Goal: Transaction & Acquisition: Purchase product/service

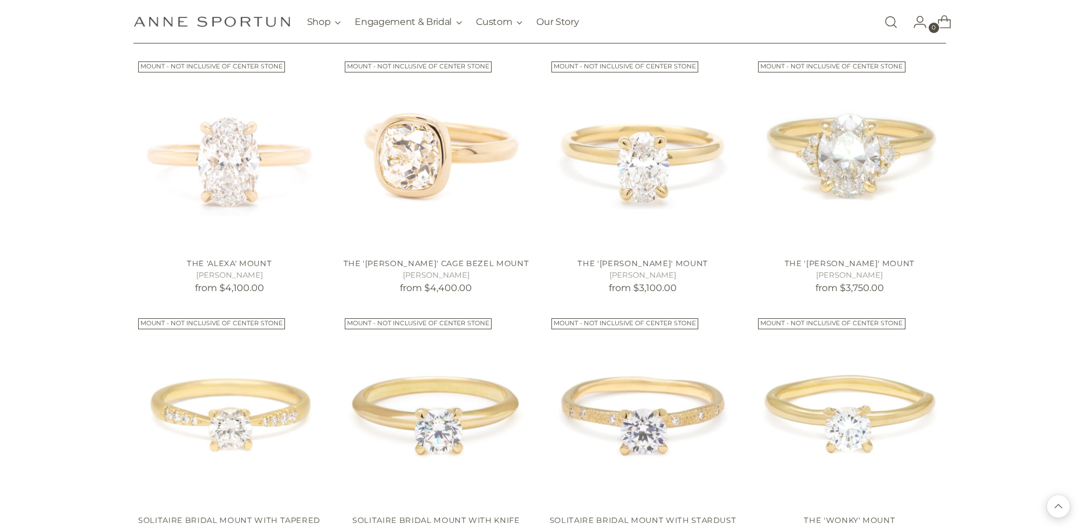
scroll to position [464, 0]
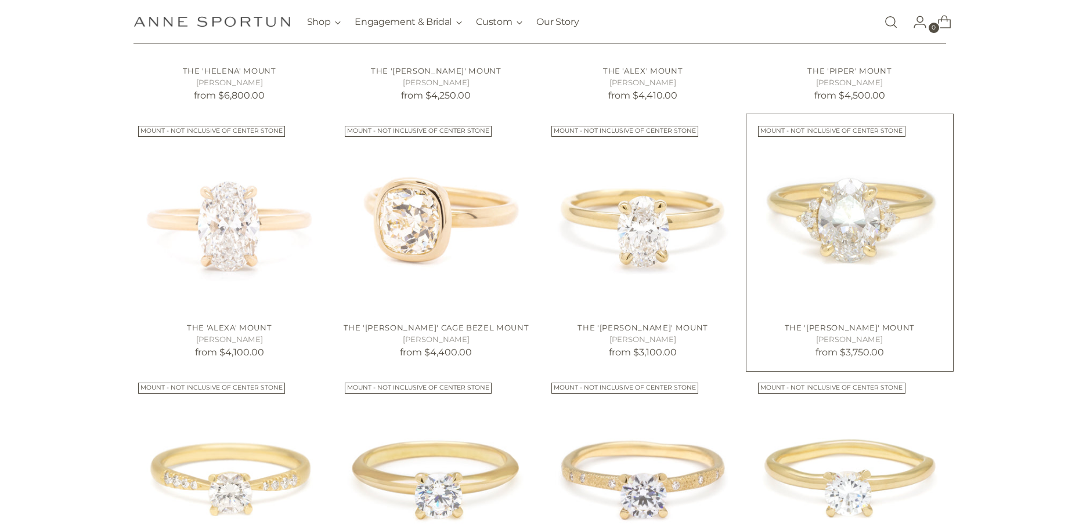
click at [0, 0] on img "The 'Kathleen' Mount" at bounding box center [0, 0] width 0 height 0
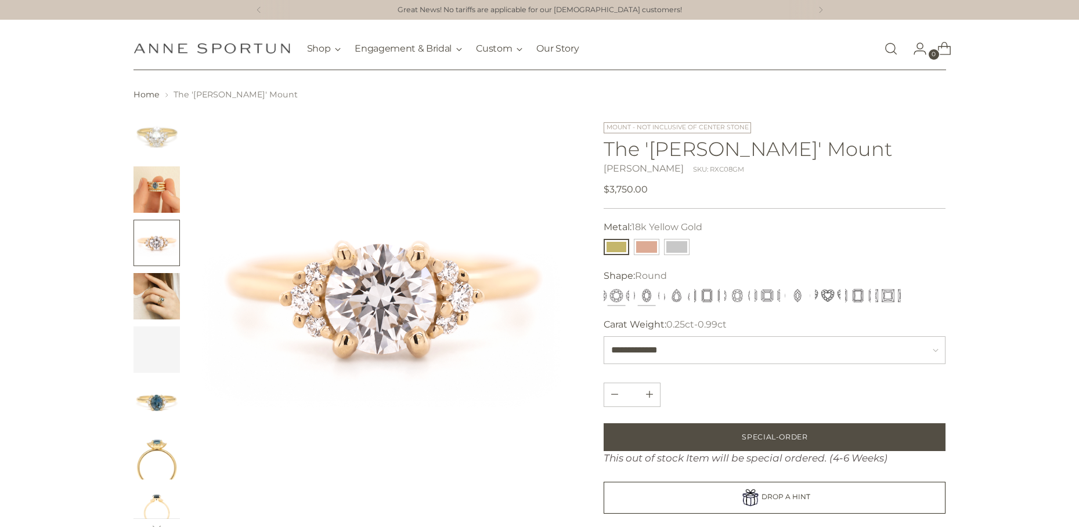
click at [652, 294] on button "Oval" at bounding box center [647, 296] width 26 height 16
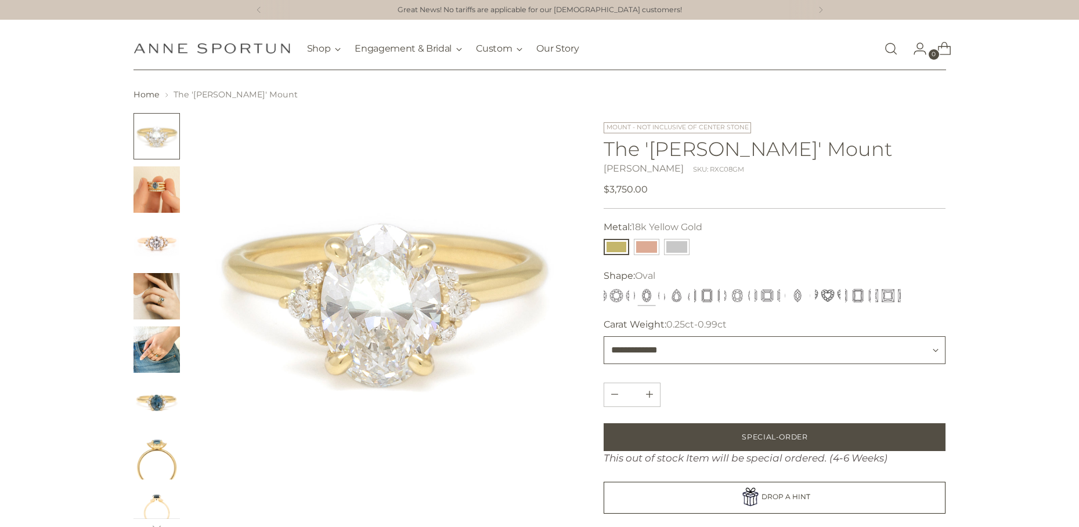
click at [699, 354] on select "**********" at bounding box center [774, 351] width 342 height 28
select select "**********"
click at [603, 337] on select "**********" at bounding box center [774, 351] width 342 height 28
click at [153, 181] on img "Change image to image 2" at bounding box center [156, 190] width 46 height 46
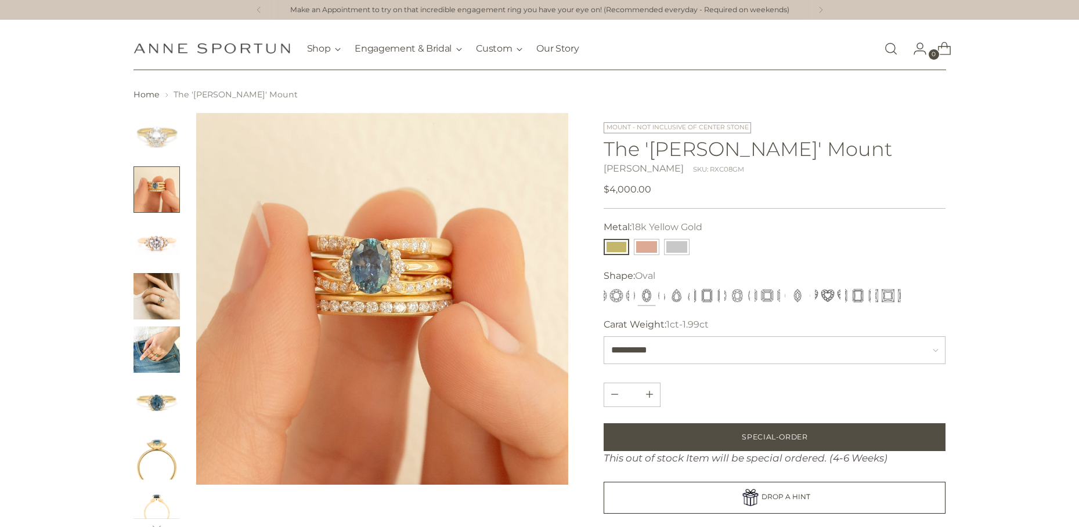
click at [171, 247] on img "Change image to image 3" at bounding box center [156, 243] width 46 height 46
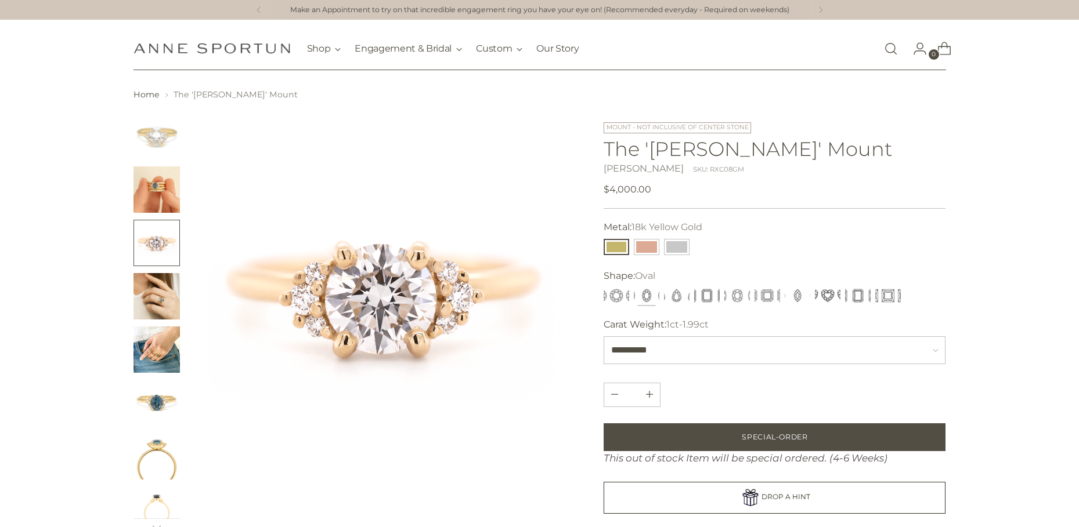
click at [164, 285] on img "Change image to image 4" at bounding box center [156, 296] width 46 height 46
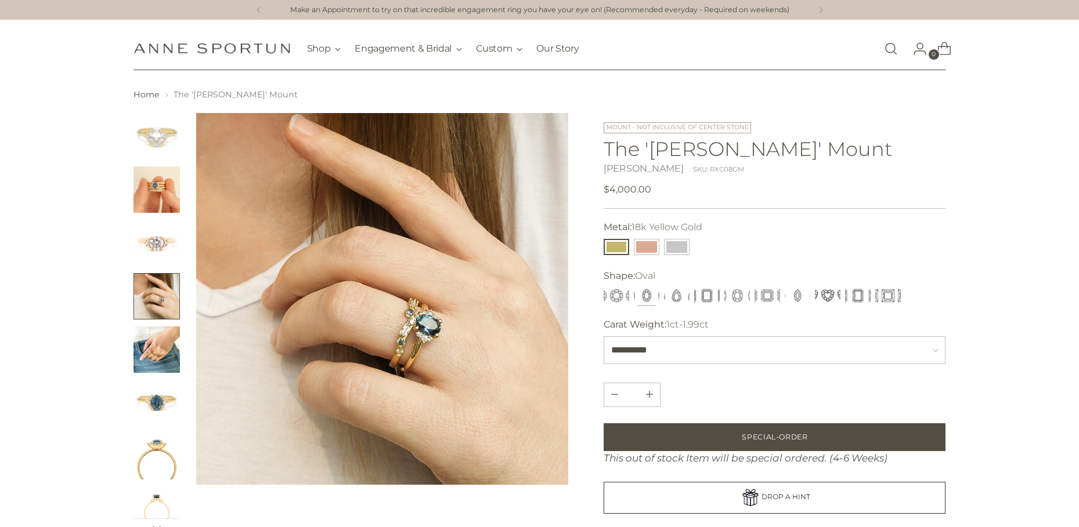
click at [162, 344] on img "Change image to image 5" at bounding box center [156, 350] width 46 height 46
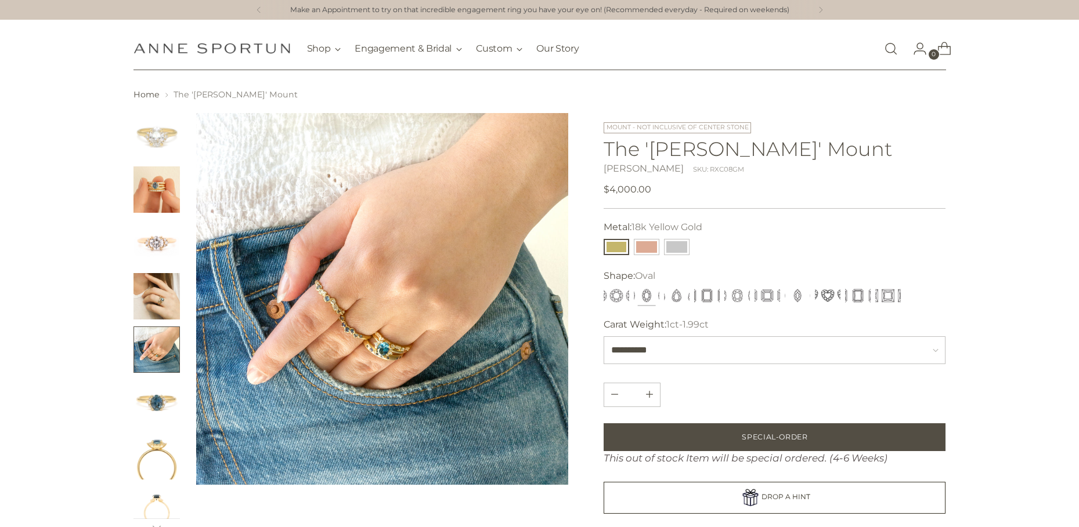
click at [161, 385] on img "Change image to image 6" at bounding box center [156, 403] width 46 height 46
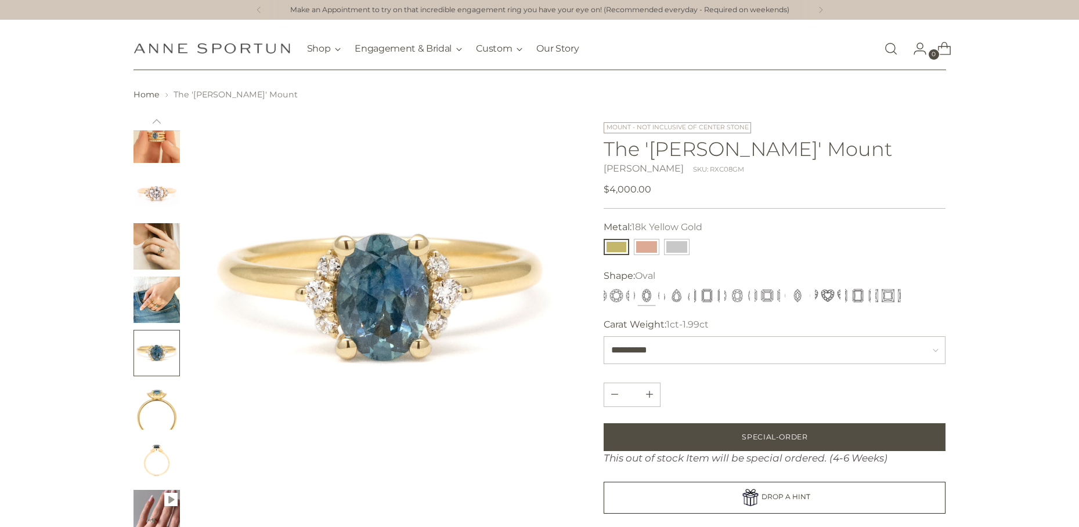
scroll to position [174, 0]
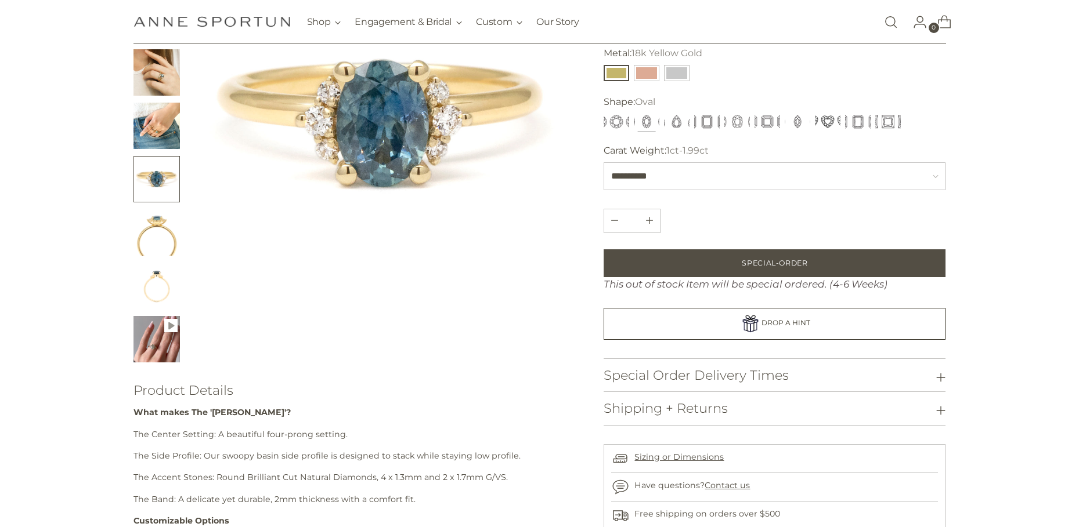
click at [157, 344] on img "Change image to image 9" at bounding box center [156, 339] width 46 height 46
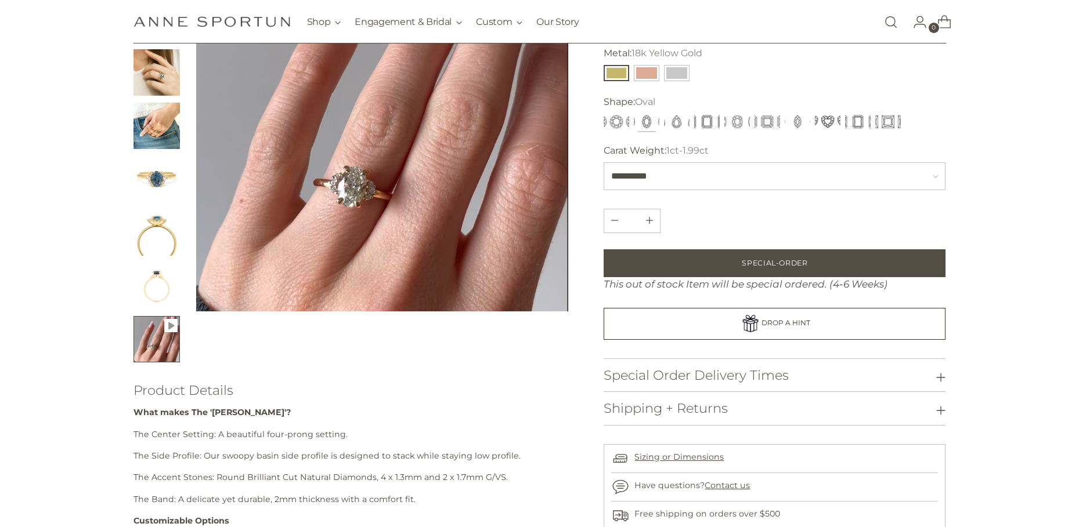
click at [167, 324] on icon "Change image to image 9" at bounding box center [171, 326] width 14 height 14
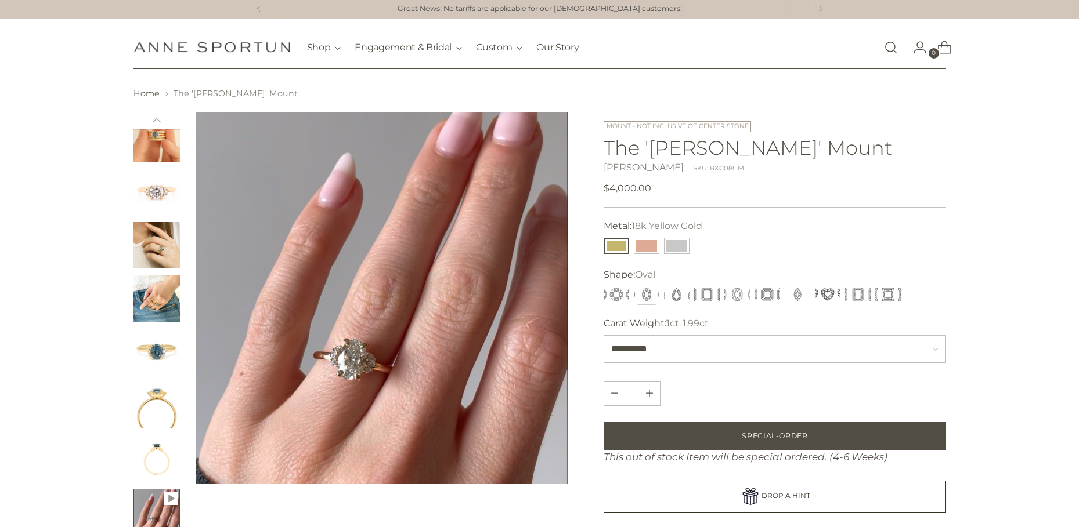
scroll to position [0, 0]
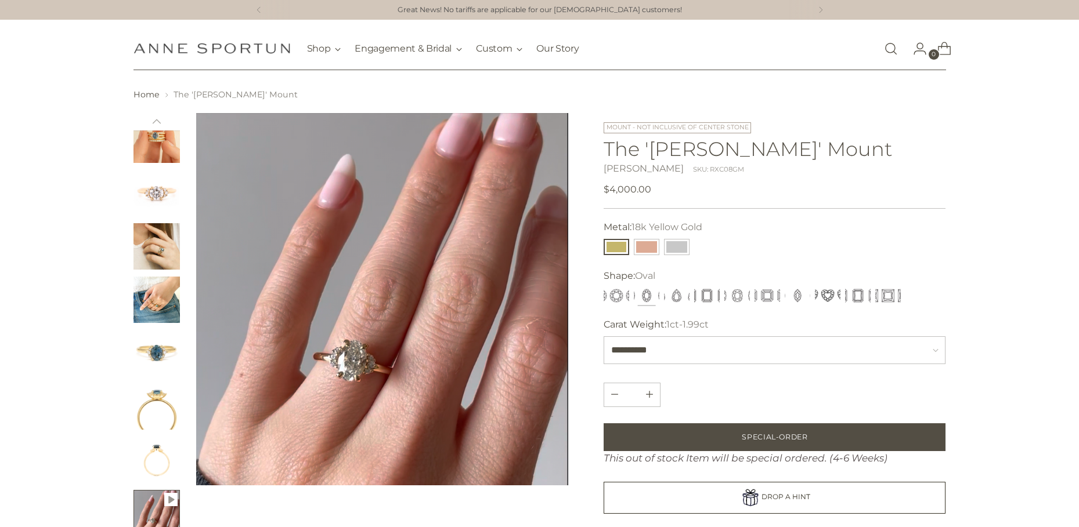
click at [360, 233] on video "The 'Kathleen' Mount" at bounding box center [382, 299] width 373 height 373
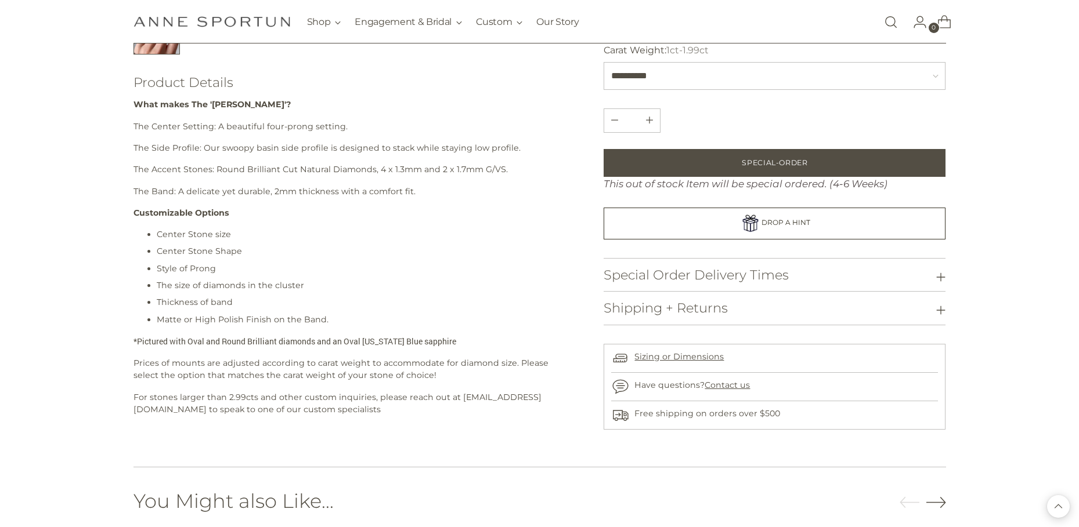
scroll to position [290, 0]
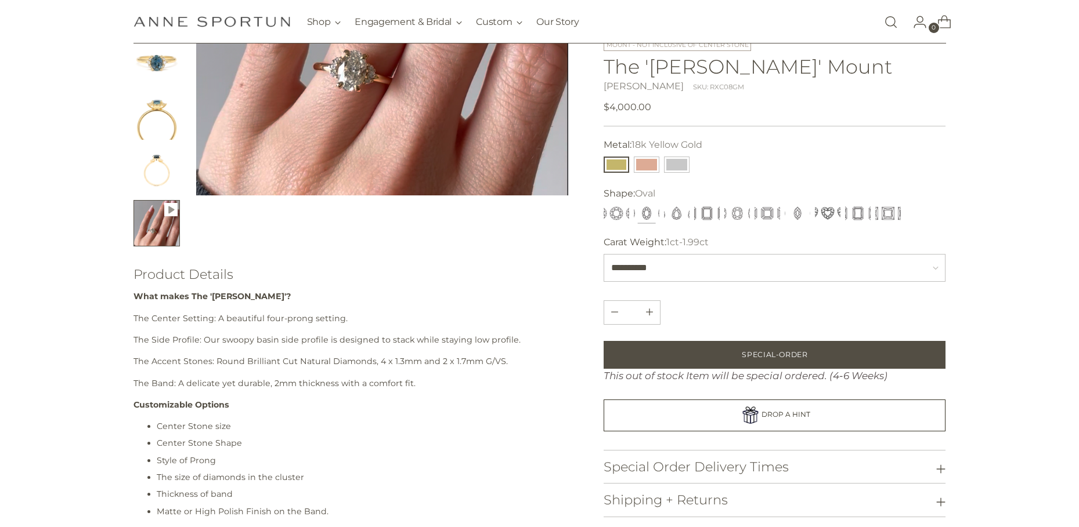
click at [165, 231] on button "Change image to image 9" at bounding box center [156, 223] width 46 height 46
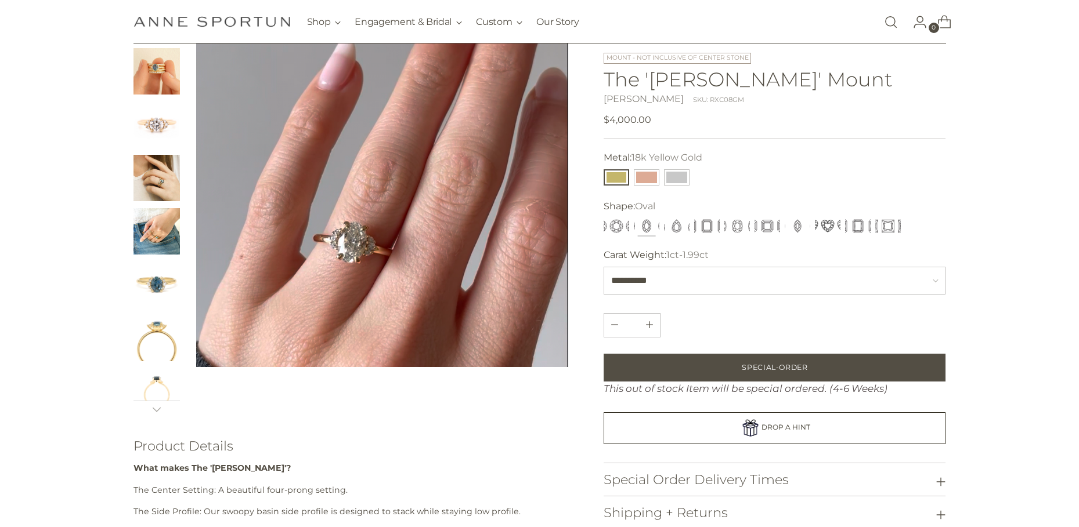
scroll to position [0, 0]
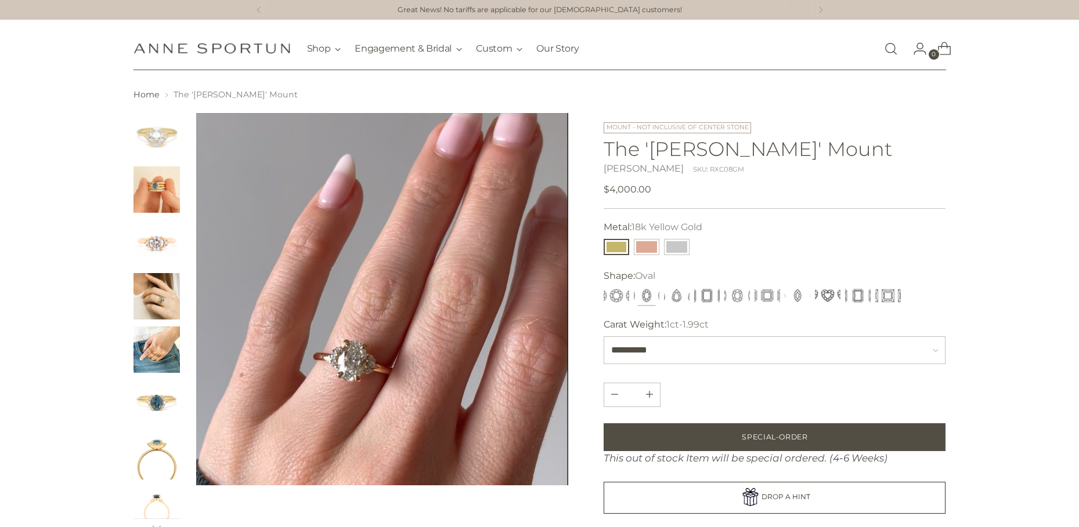
click at [156, 244] on img "Change image to image 3" at bounding box center [156, 243] width 46 height 46
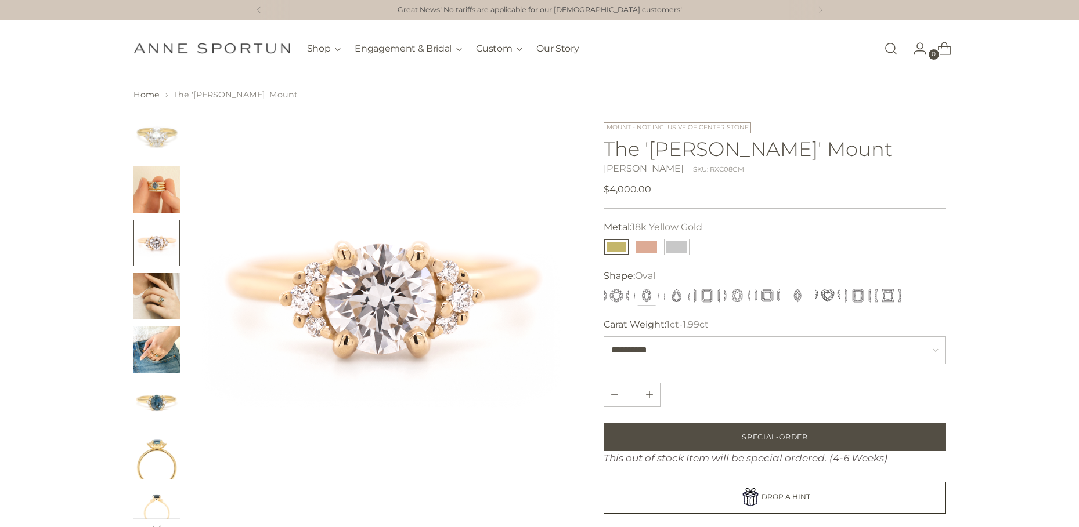
click at [161, 135] on img "Change image to image 1" at bounding box center [156, 136] width 46 height 46
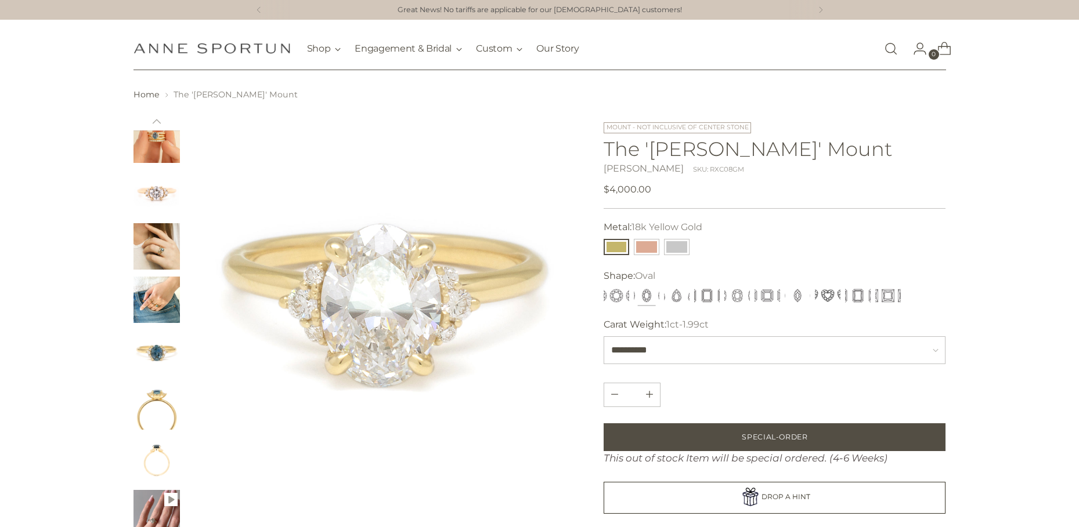
scroll to position [232, 0]
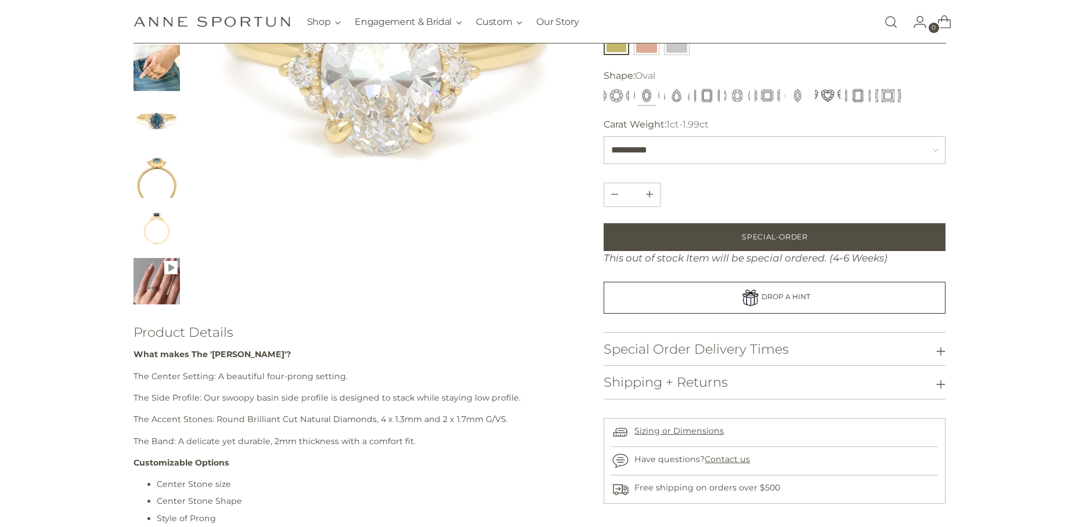
click at [158, 269] on img "Change image to image 9" at bounding box center [156, 281] width 46 height 46
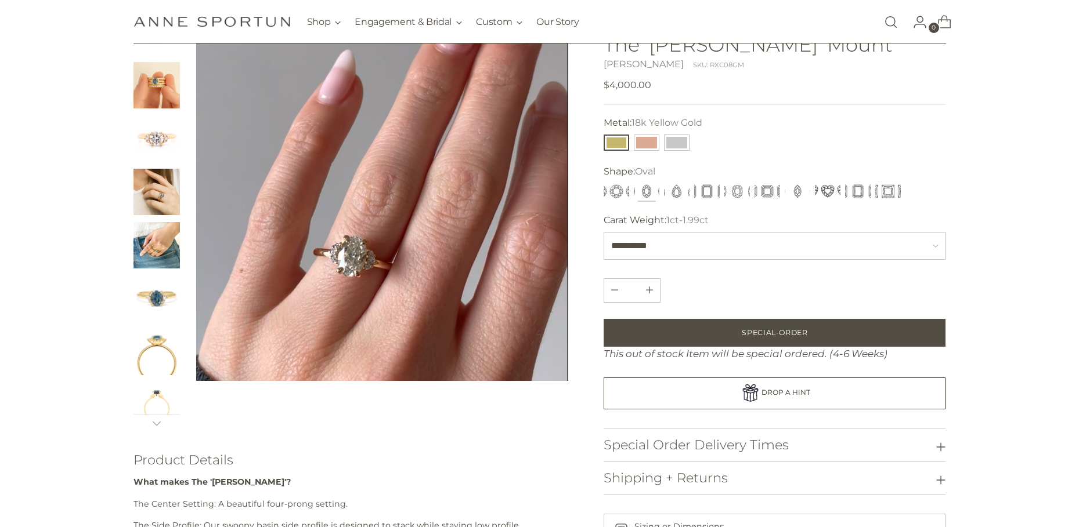
scroll to position [0, 0]
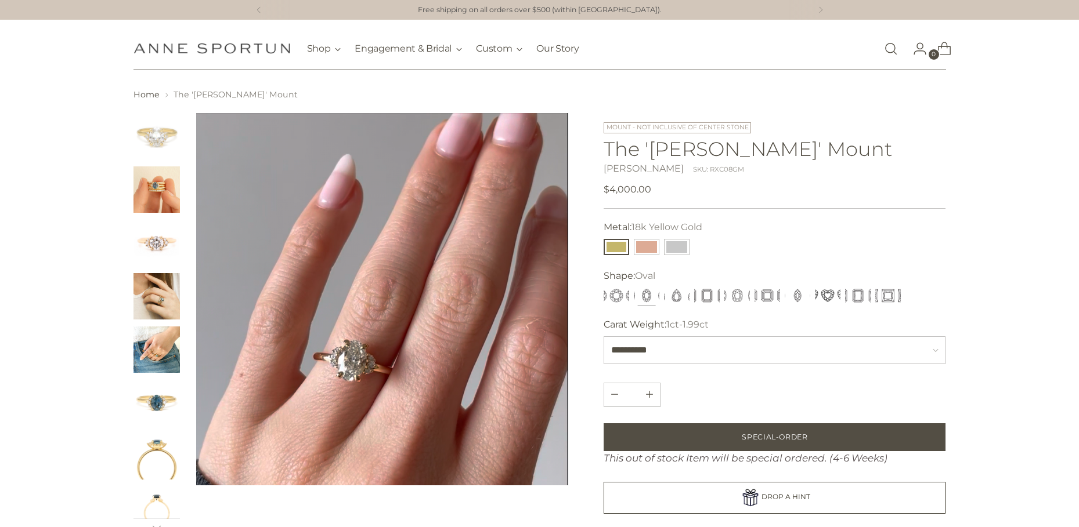
click at [140, 140] on img "Change image to image 1" at bounding box center [156, 136] width 46 height 46
